Goal: Information Seeking & Learning: Find specific page/section

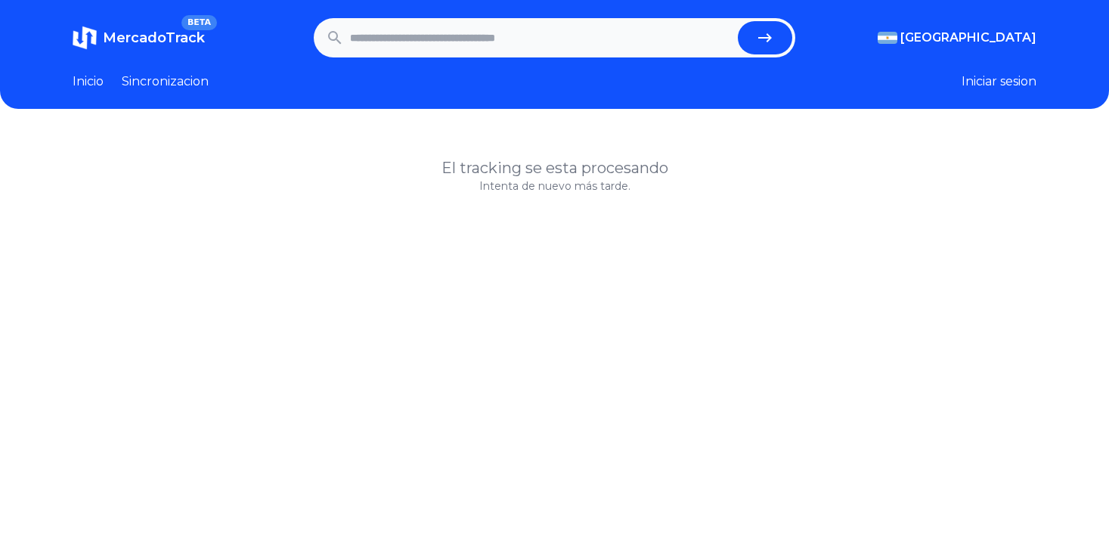
click at [101, 82] on link "Inicio" at bounding box center [88, 82] width 31 height 18
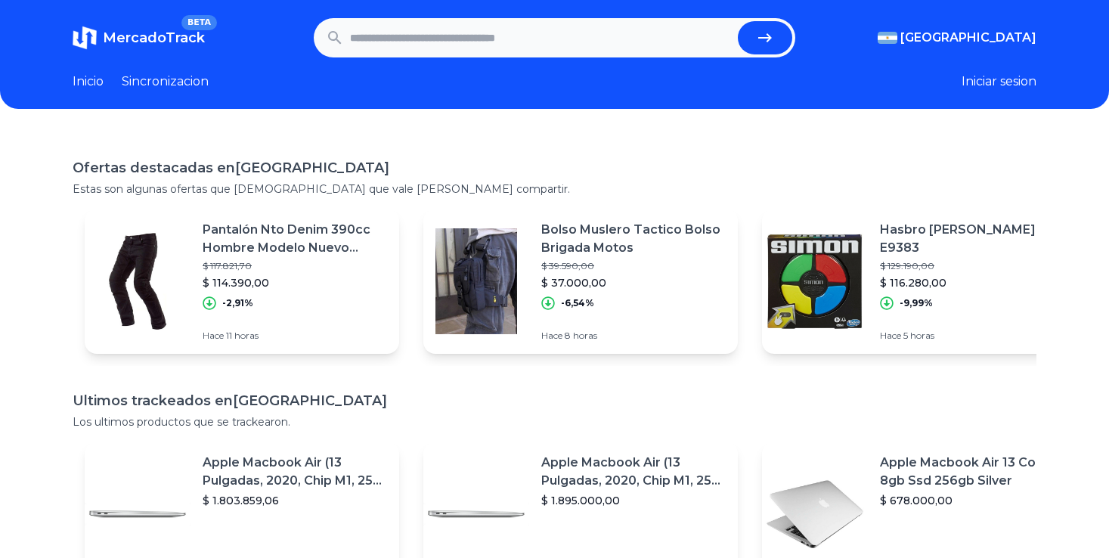
click at [392, 34] on input "text" at bounding box center [541, 37] width 382 height 33
type input "**********"
click at [738, 21] on button "submit" at bounding box center [765, 37] width 54 height 33
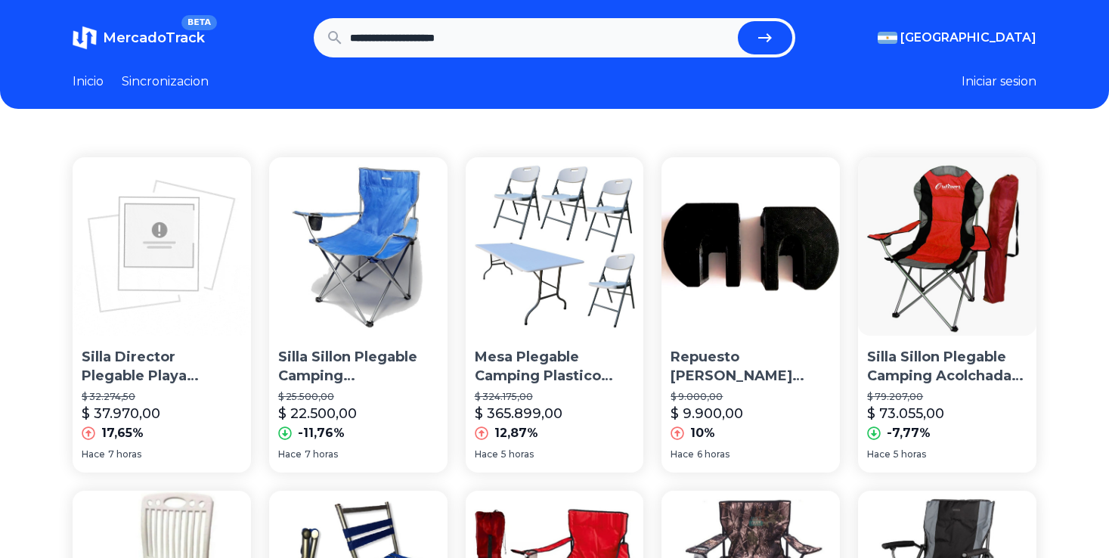
click at [178, 88] on link "Sincronizacion" at bounding box center [165, 82] width 87 height 18
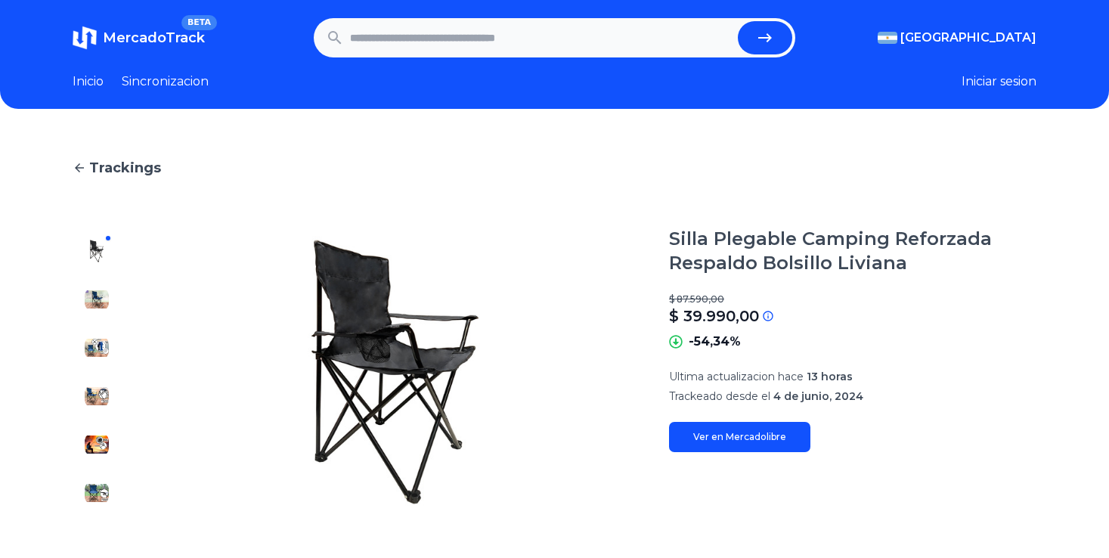
click at [757, 441] on link "Ver en Mercadolibre" at bounding box center [739, 437] width 141 height 30
